Goal: Transaction & Acquisition: Download file/media

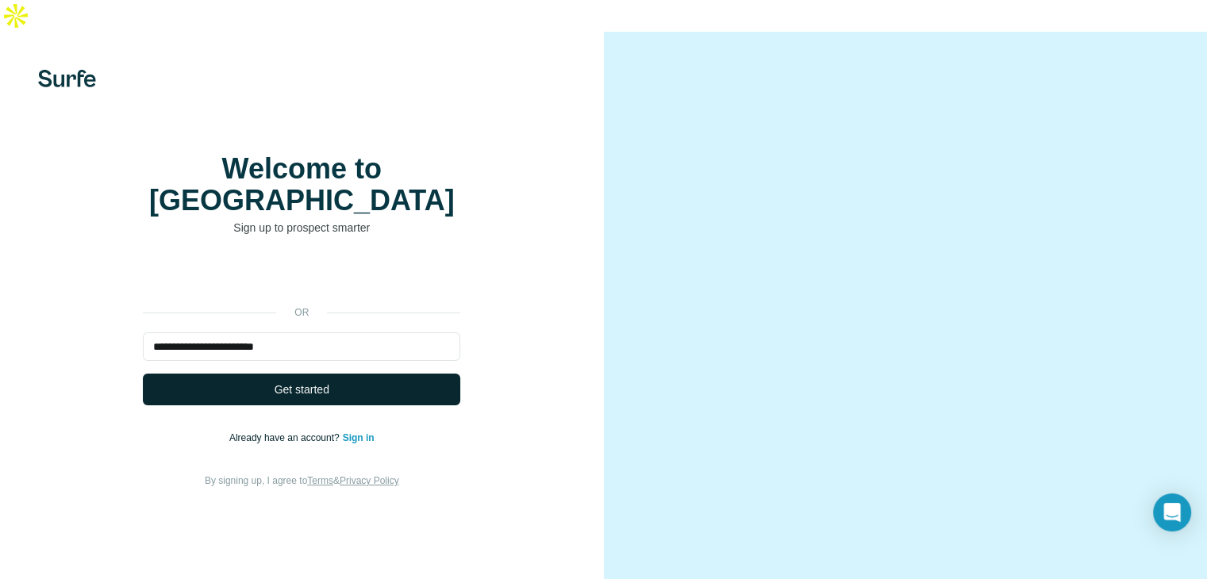
type input "**********"
click at [279, 382] on span "Get started" at bounding box center [301, 390] width 55 height 16
click at [311, 382] on span "Get started" at bounding box center [301, 390] width 55 height 16
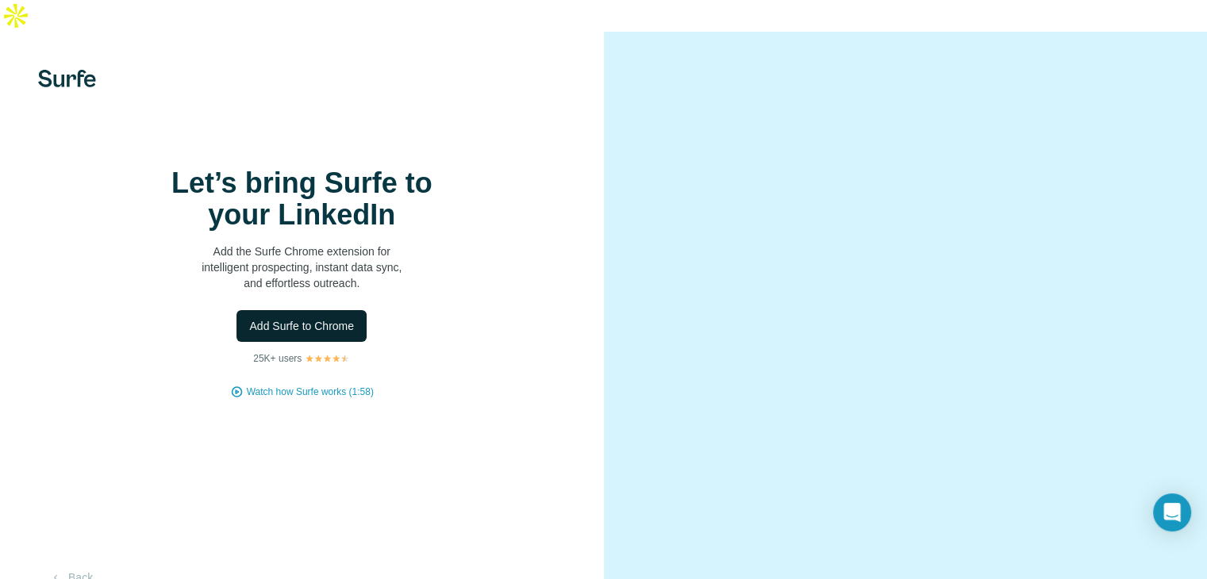
click at [320, 332] on span "Add Surfe to Chrome" at bounding box center [301, 326] width 105 height 16
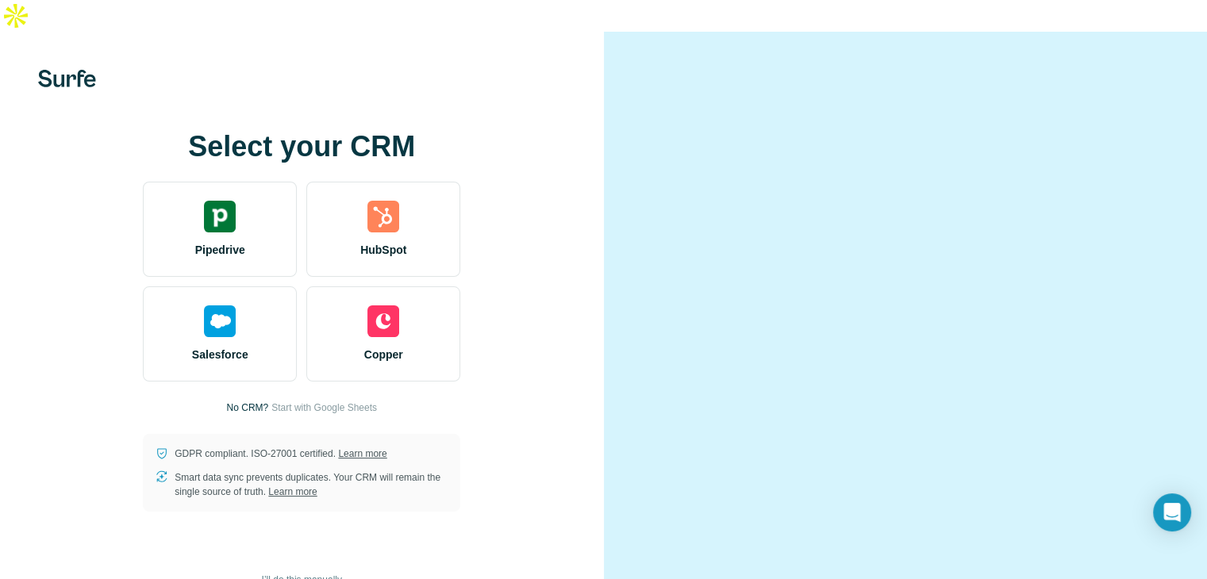
click at [816, 237] on video at bounding box center [905, 321] width 515 height 257
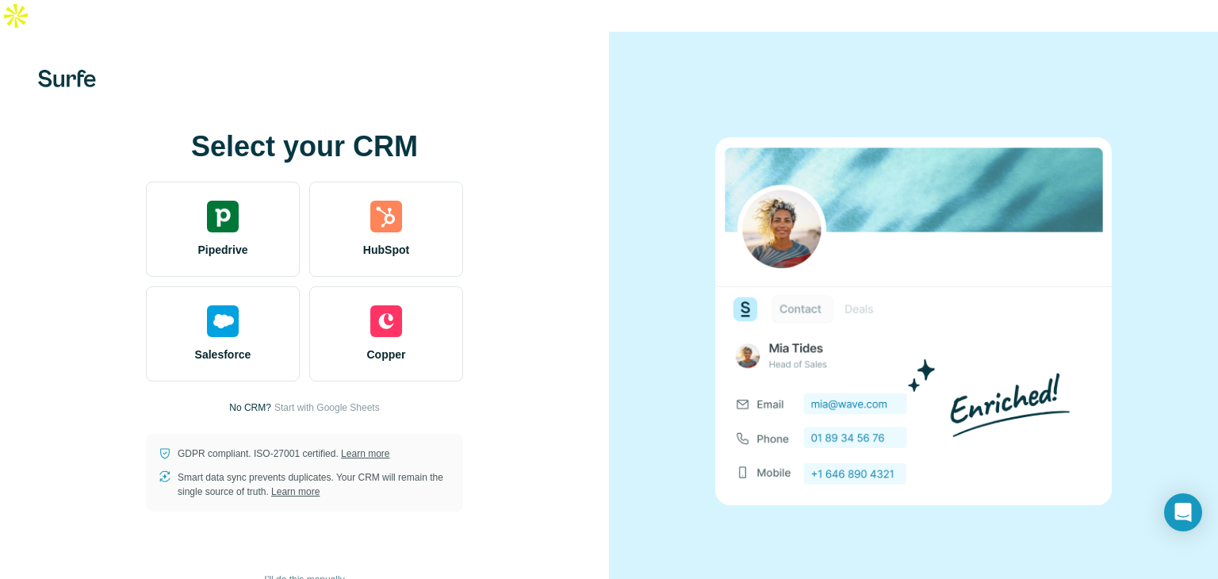
click at [312, 573] on span "I’ll do this manually" at bounding box center [304, 580] width 80 height 14
click at [317, 573] on span "I’ll do this manually" at bounding box center [304, 580] width 80 height 14
click at [328, 573] on span "I’ll do this manually" at bounding box center [304, 580] width 80 height 14
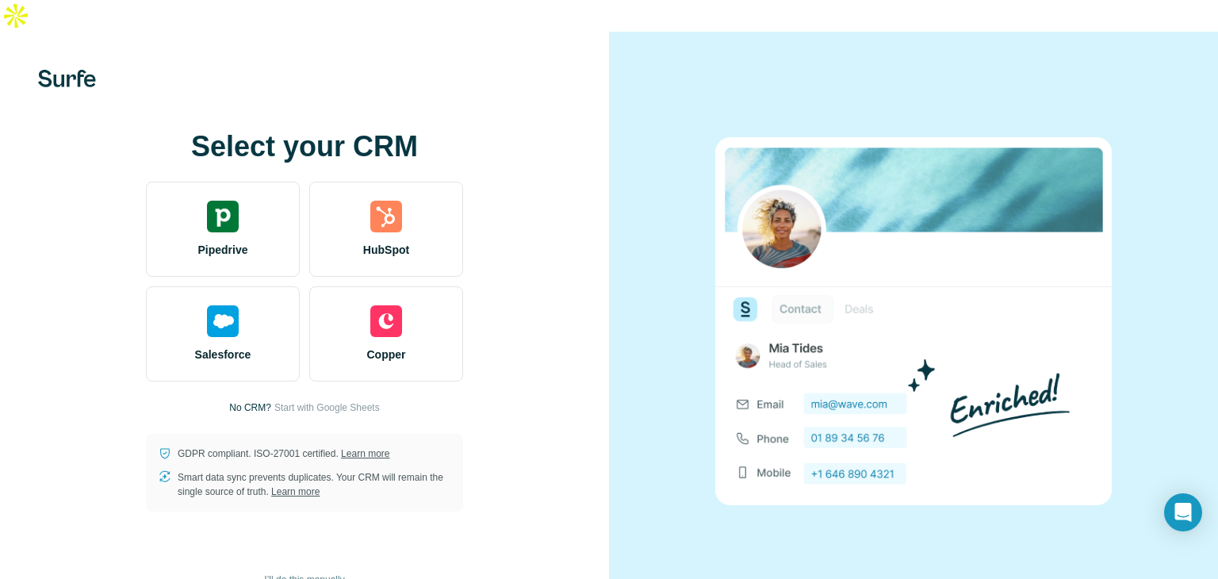
drag, startPoint x: 328, startPoint y: 551, endPoint x: 330, endPoint y: 540, distance: 10.6
click at [328, 573] on span "I’ll do this manually" at bounding box center [304, 580] width 80 height 14
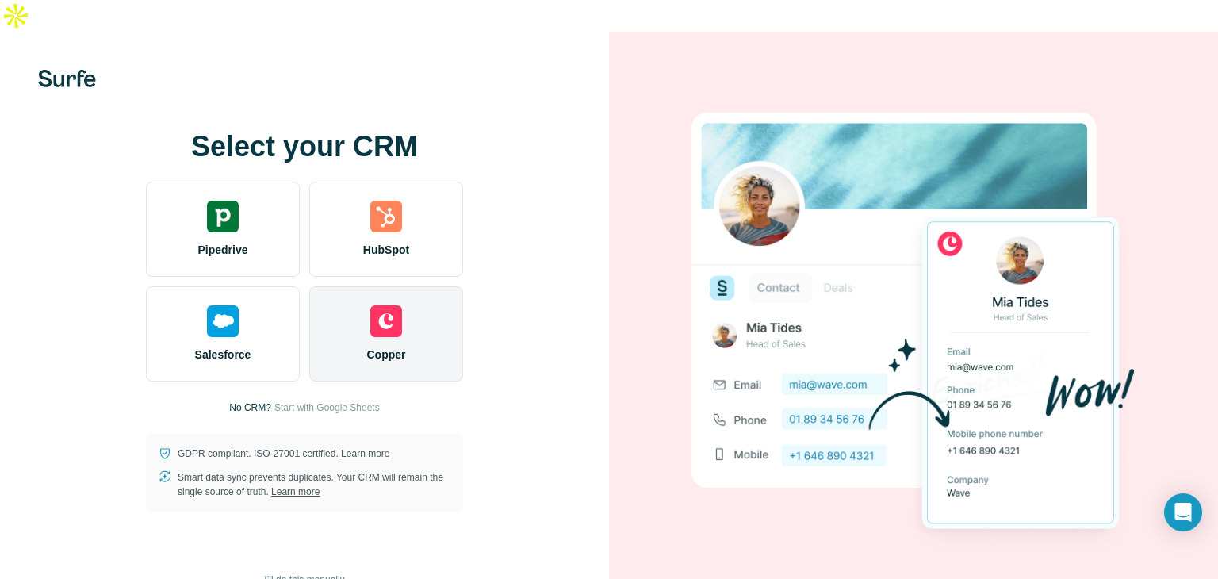
click at [359, 300] on div "Copper" at bounding box center [386, 333] width 154 height 95
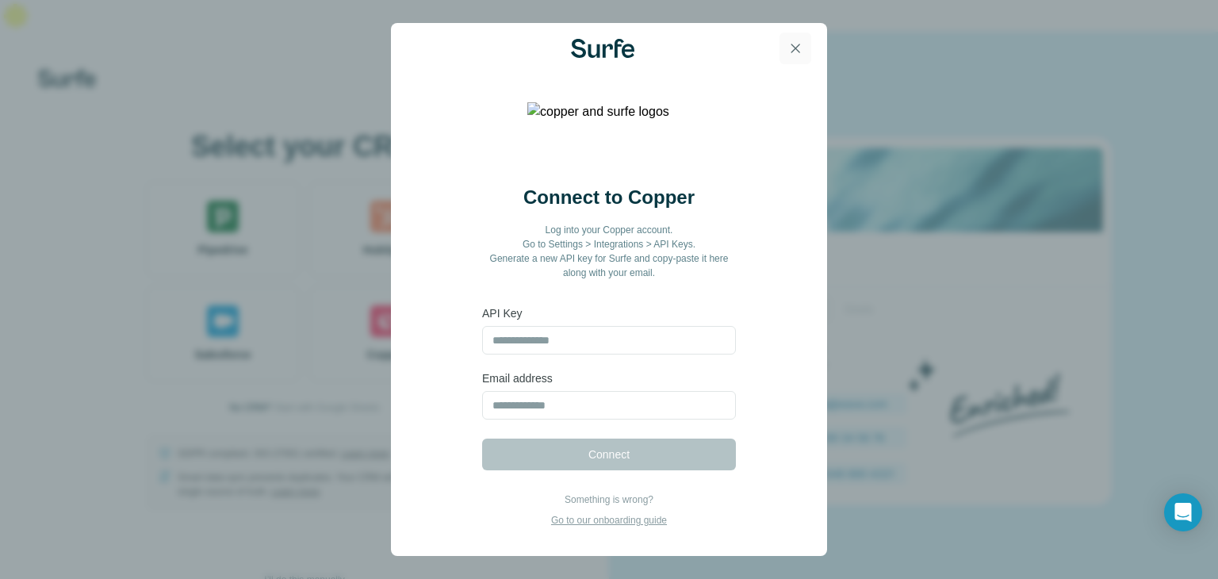
click at [793, 48] on icon "button" at bounding box center [796, 48] width 16 height 16
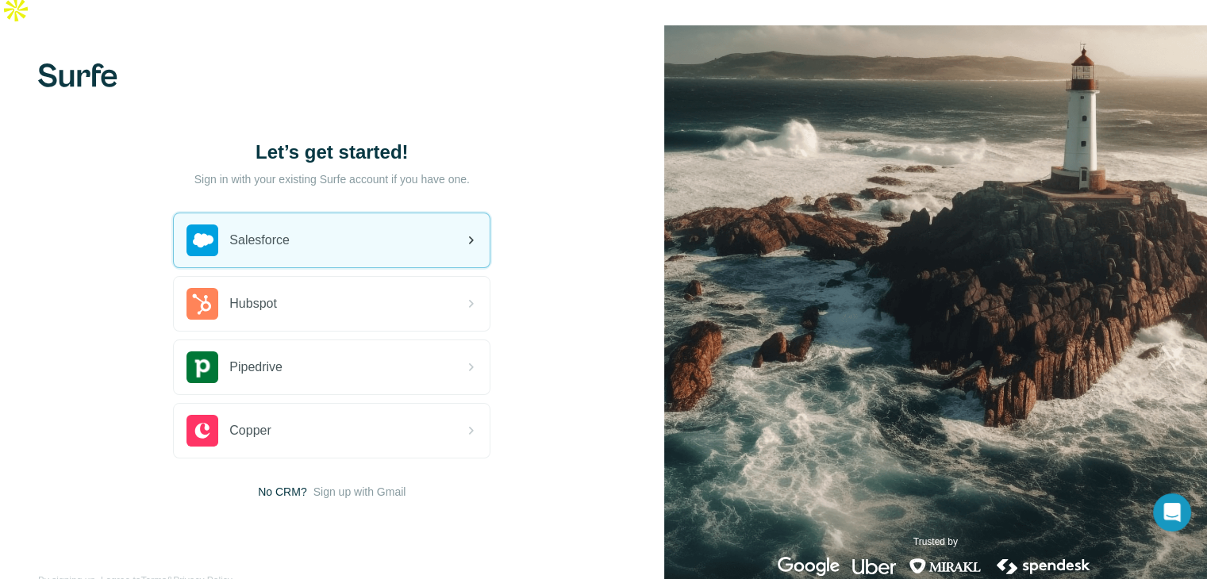
scroll to position [9, 0]
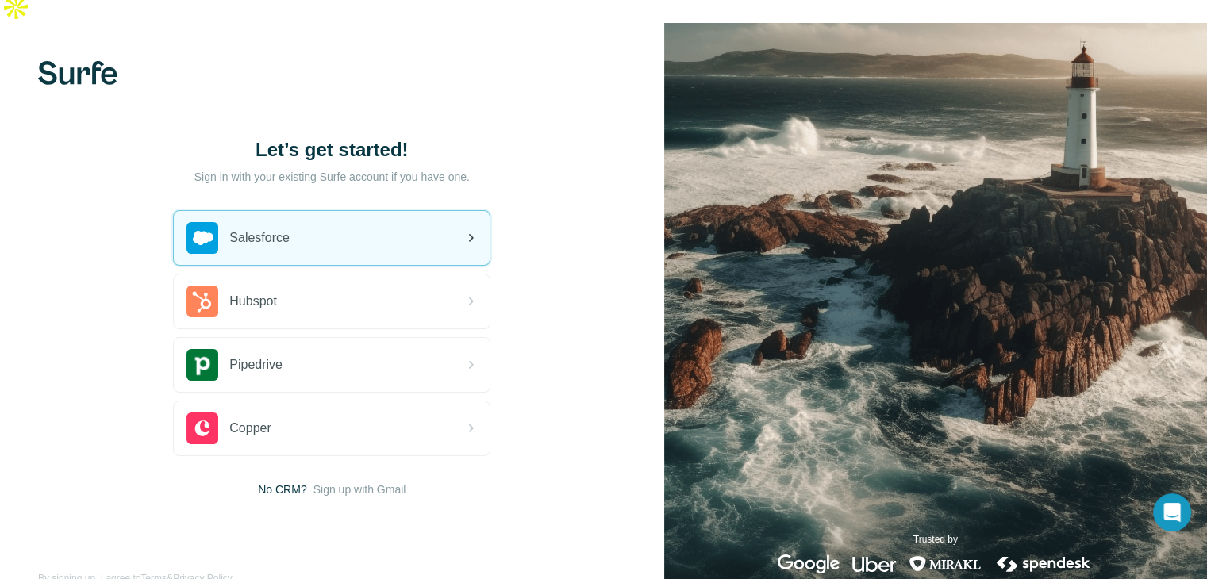
click at [476, 228] on icon at bounding box center [470, 237] width 19 height 19
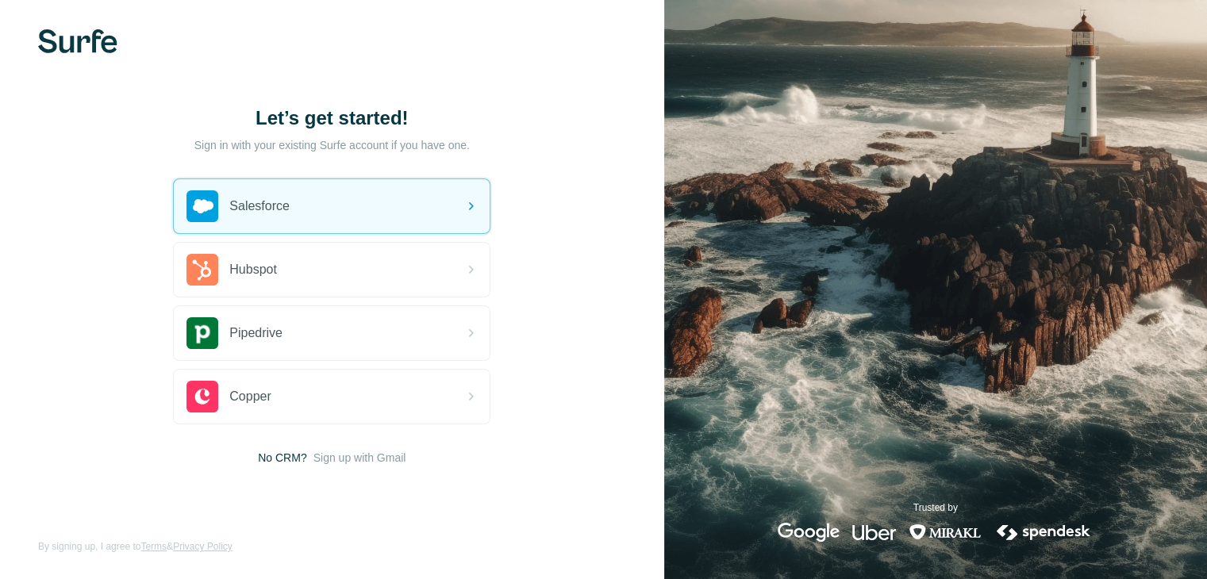
scroll to position [9, 0]
